Goal: Task Accomplishment & Management: Complete application form

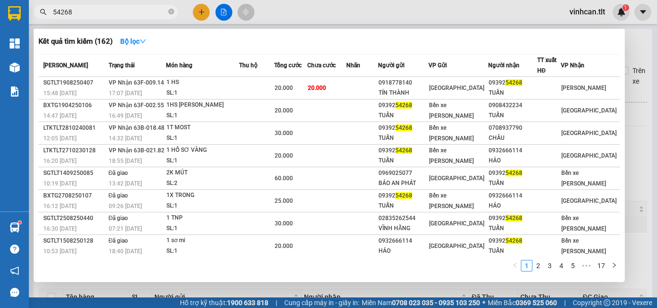
click at [77, 10] on input "54268" at bounding box center [109, 12] width 113 height 11
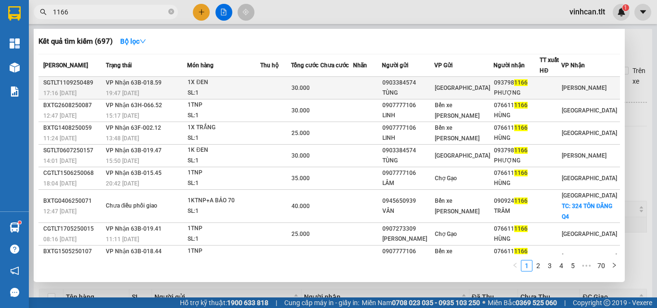
type input "1166"
click at [150, 81] on span "[PERSON_NAME] 63B-018.59" at bounding box center [134, 82] width 56 height 7
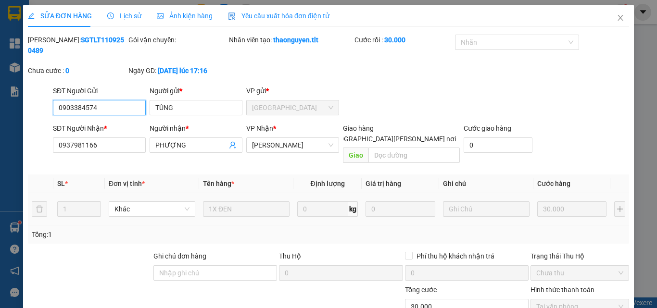
type input "0903384574"
type input "TÙNG"
type input "0937981166"
type input "PHƯỢNG"
type input "30.000"
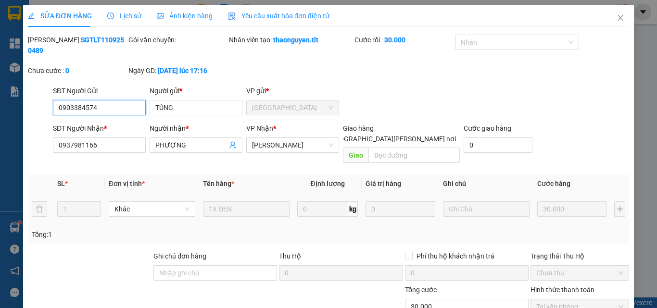
scroll to position [40, 0]
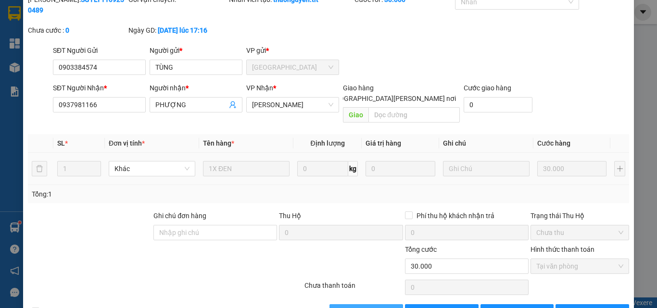
click at [348, 307] on span "[PERSON_NAME] và [PERSON_NAME] hàng" at bounding box center [413, 312] width 130 height 11
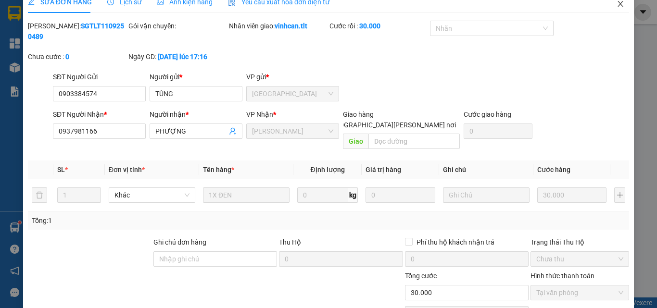
scroll to position [0, 0]
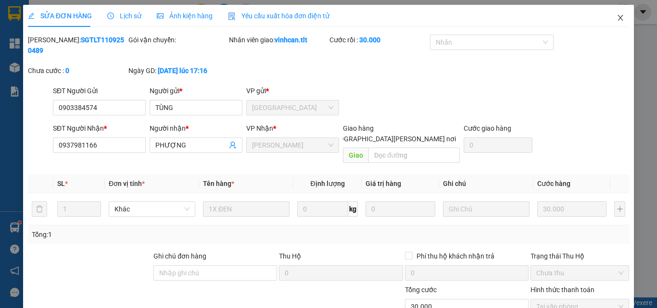
click at [607, 16] on span "Close" at bounding box center [620, 18] width 27 height 27
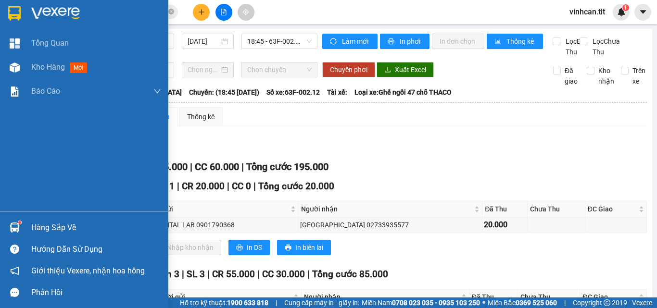
click at [3, 225] on div "Hàng sắp về" at bounding box center [84, 228] width 168 height 22
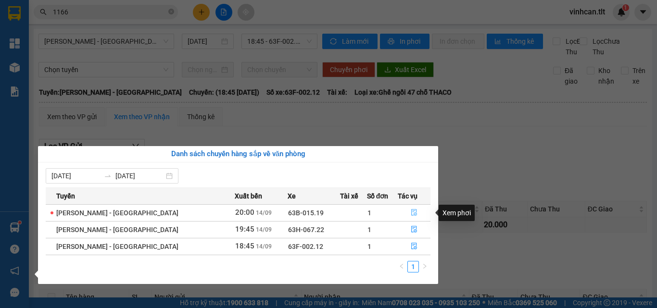
click at [411, 213] on icon "file-done" at bounding box center [414, 212] width 7 height 7
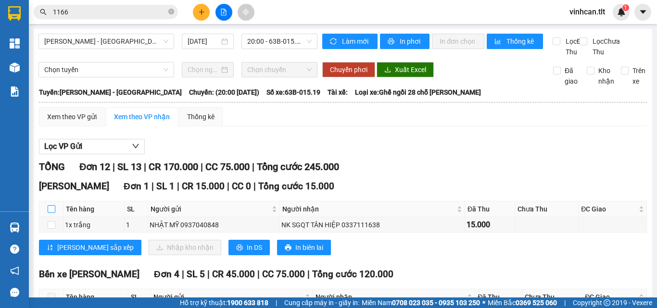
drag, startPoint x: 50, startPoint y: 220, endPoint x: 136, endPoint y: 250, distance: 91.2
click at [50, 213] on input "checkbox" at bounding box center [52, 209] width 8 height 8
checkbox input "true"
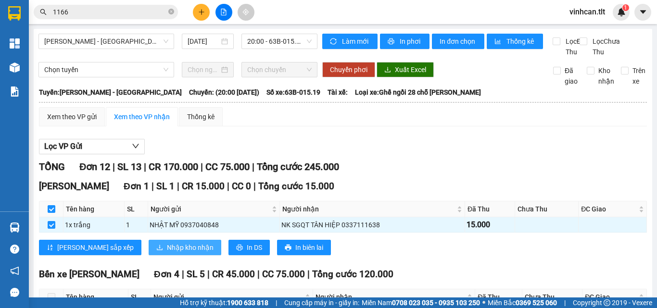
click at [167, 253] on span "Nhập kho nhận" at bounding box center [190, 247] width 47 height 11
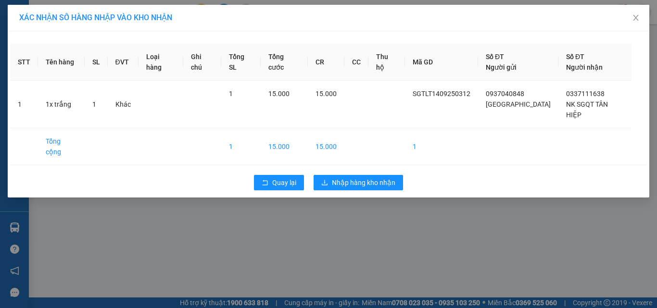
click at [339, 171] on div "Quay lại Nhập hàng kho nhận" at bounding box center [328, 182] width 637 height 25
click at [342, 177] on span "Nhập hàng kho nhận" at bounding box center [363, 182] width 63 height 11
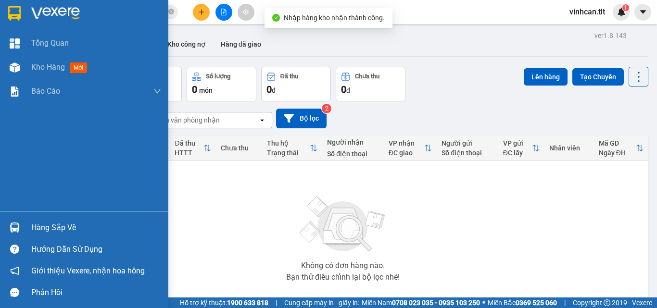
click at [19, 218] on div "Hàng sắp về" at bounding box center [84, 228] width 168 height 22
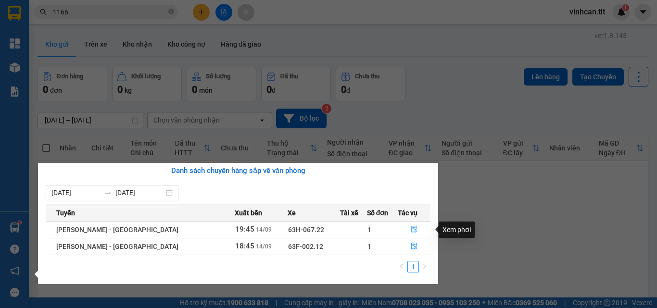
click at [404, 226] on button "button" at bounding box center [414, 229] width 32 height 15
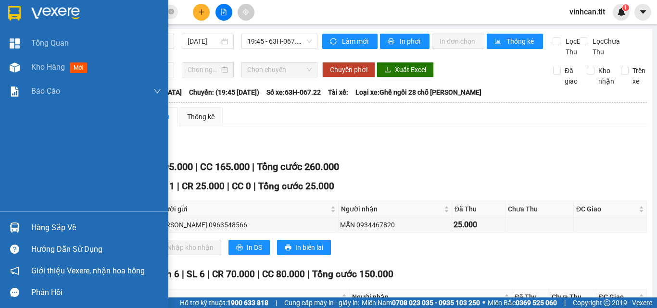
click at [23, 223] on div at bounding box center [14, 227] width 17 height 17
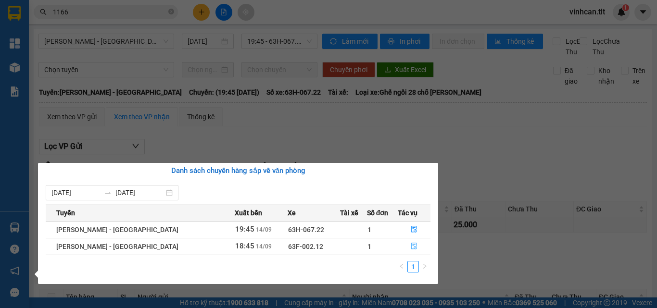
click at [411, 249] on icon "file-done" at bounding box center [414, 246] width 7 height 7
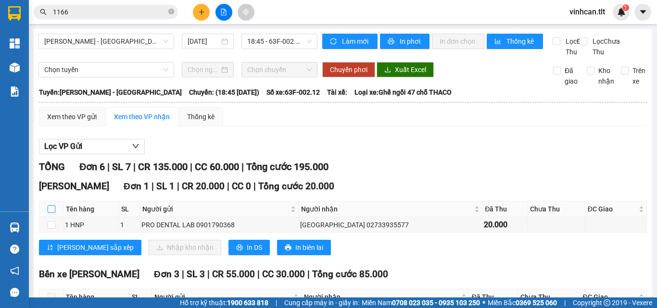
click at [49, 213] on input "checkbox" at bounding box center [52, 209] width 8 height 8
checkbox input "true"
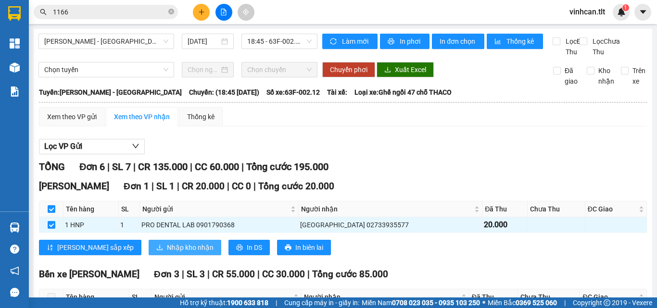
click at [167, 253] on span "Nhập kho nhận" at bounding box center [190, 247] width 47 height 11
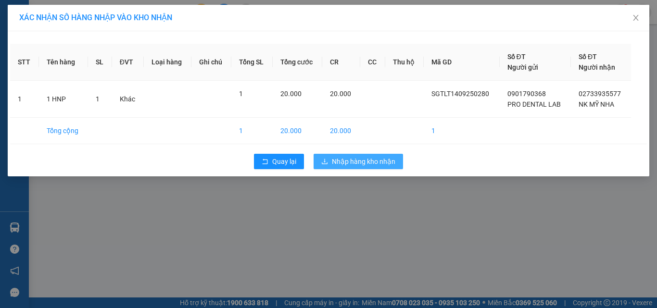
click at [373, 161] on span "Nhập hàng kho nhận" at bounding box center [363, 161] width 63 height 11
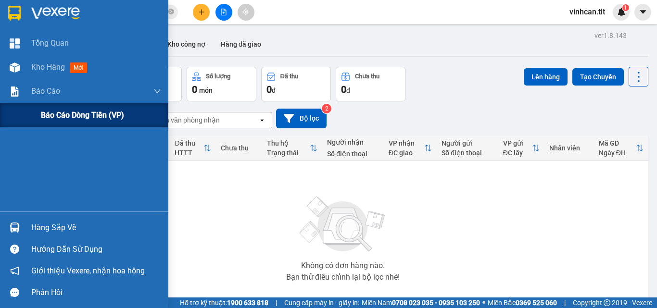
click at [56, 117] on span "Báo cáo dòng tiền (VP)" at bounding box center [82, 115] width 83 height 12
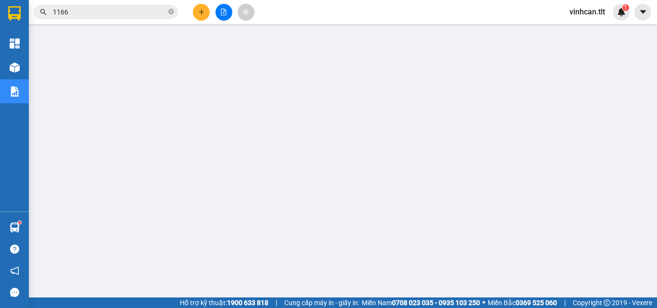
click at [112, 15] on input "1166" at bounding box center [109, 12] width 113 height 11
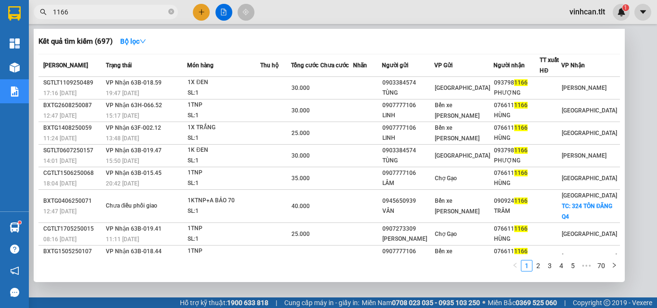
click at [112, 15] on input "1166" at bounding box center [109, 12] width 113 height 11
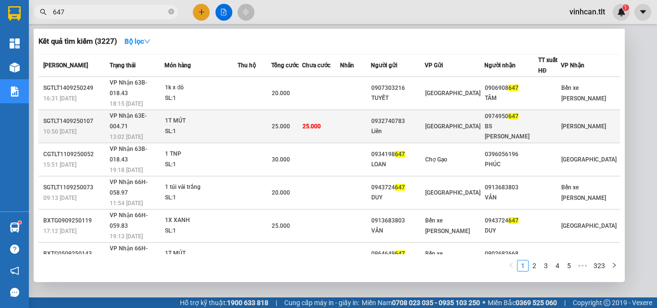
type input "647"
click at [321, 122] on span "25.000" at bounding box center [311, 126] width 18 height 8
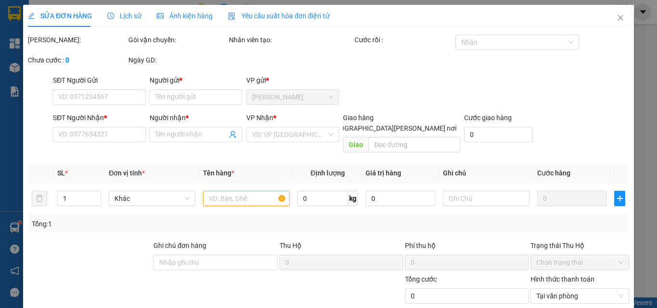
type input "0932740783"
type input "Liên"
type input "0974950647"
type input "BS [PERSON_NAME]"
type input "25.000"
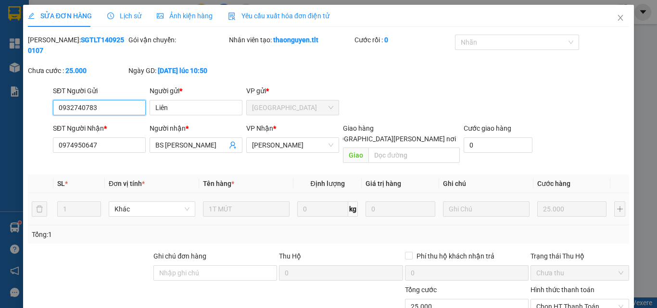
scroll to position [49, 0]
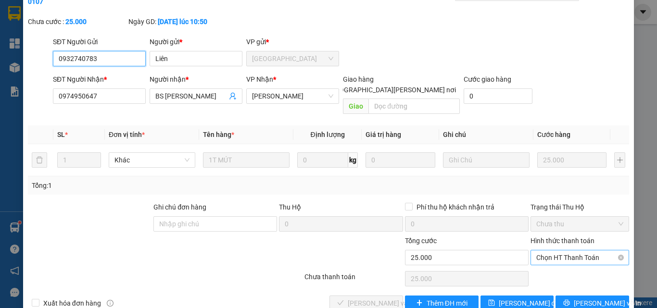
click at [549, 250] on span "Chọn HT Thanh Toán" at bounding box center [579, 257] width 87 height 14
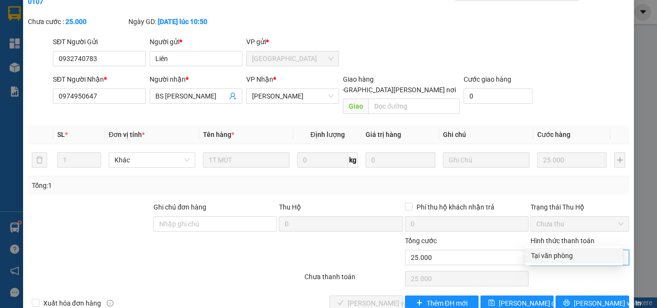
click at [551, 257] on div "Tại văn phòng" at bounding box center [574, 255] width 86 height 11
type input "0"
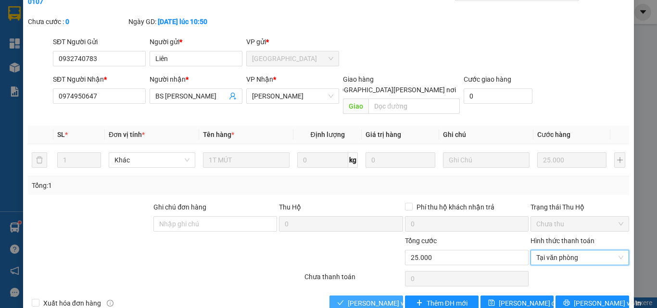
click at [374, 298] on span "[PERSON_NAME] và [PERSON_NAME] hàng" at bounding box center [413, 303] width 130 height 11
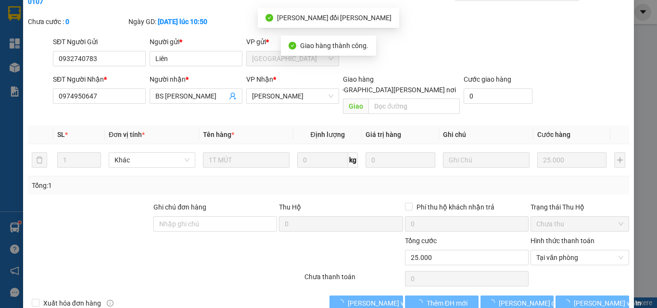
scroll to position [1, 0]
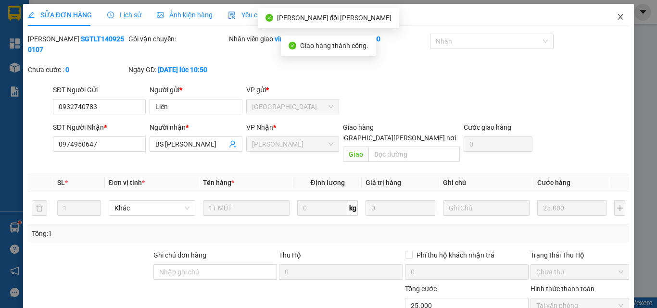
click at [616, 17] on icon "close" at bounding box center [620, 17] width 8 height 8
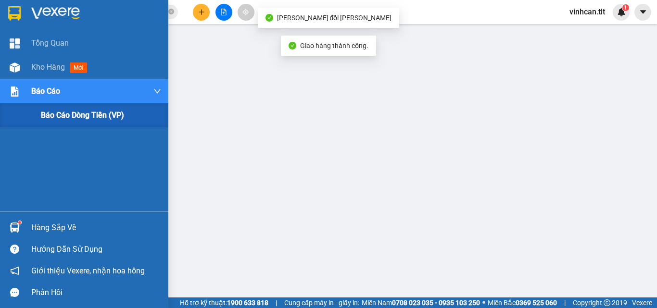
click at [102, 121] on span "Báo cáo dòng tiền (VP)" at bounding box center [82, 115] width 83 height 12
